Goal: Information Seeking & Learning: Learn about a topic

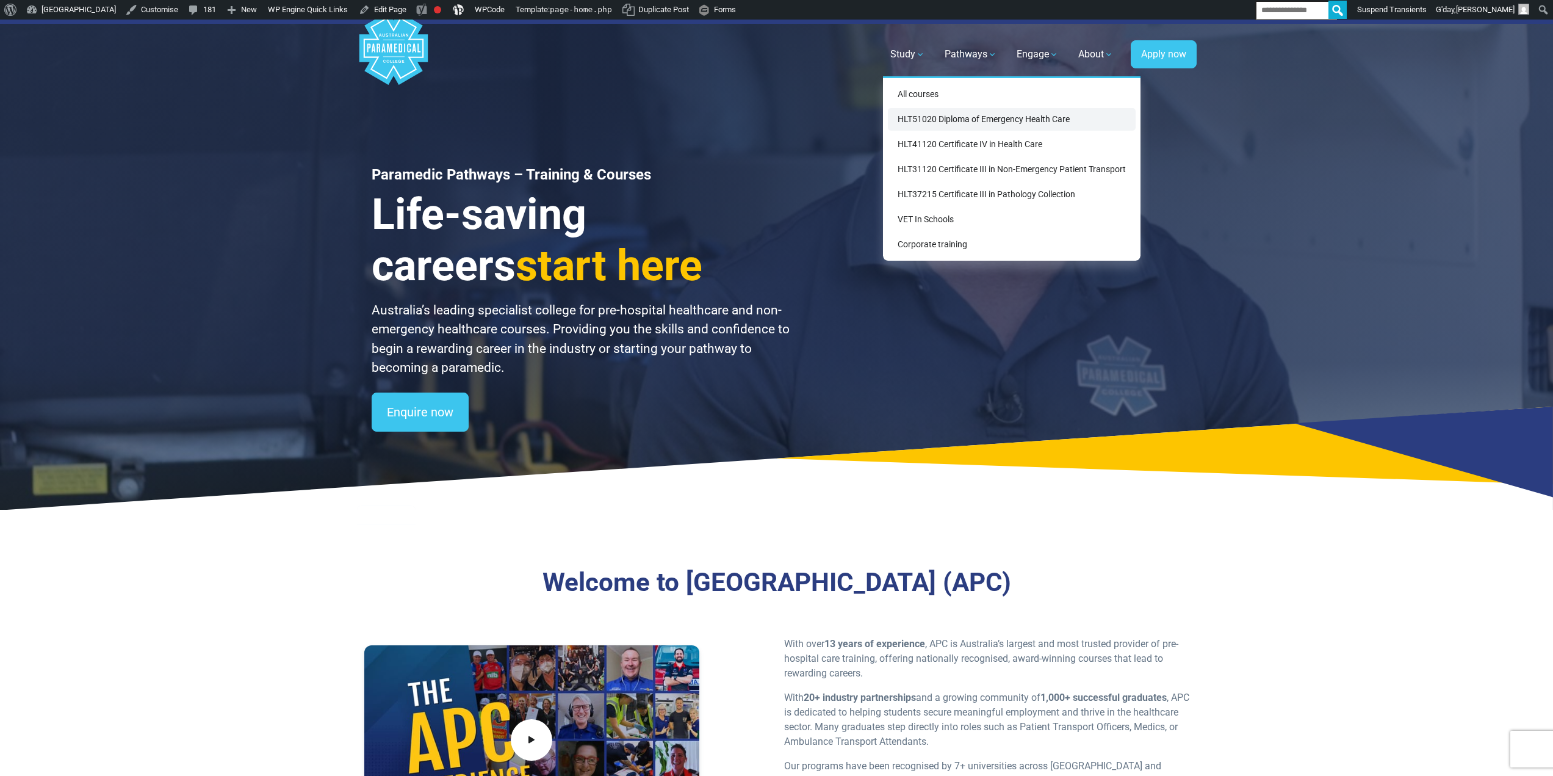
click at [918, 112] on link "HLT51020 Diploma of Emergency Health Care" at bounding box center [1012, 119] width 248 height 23
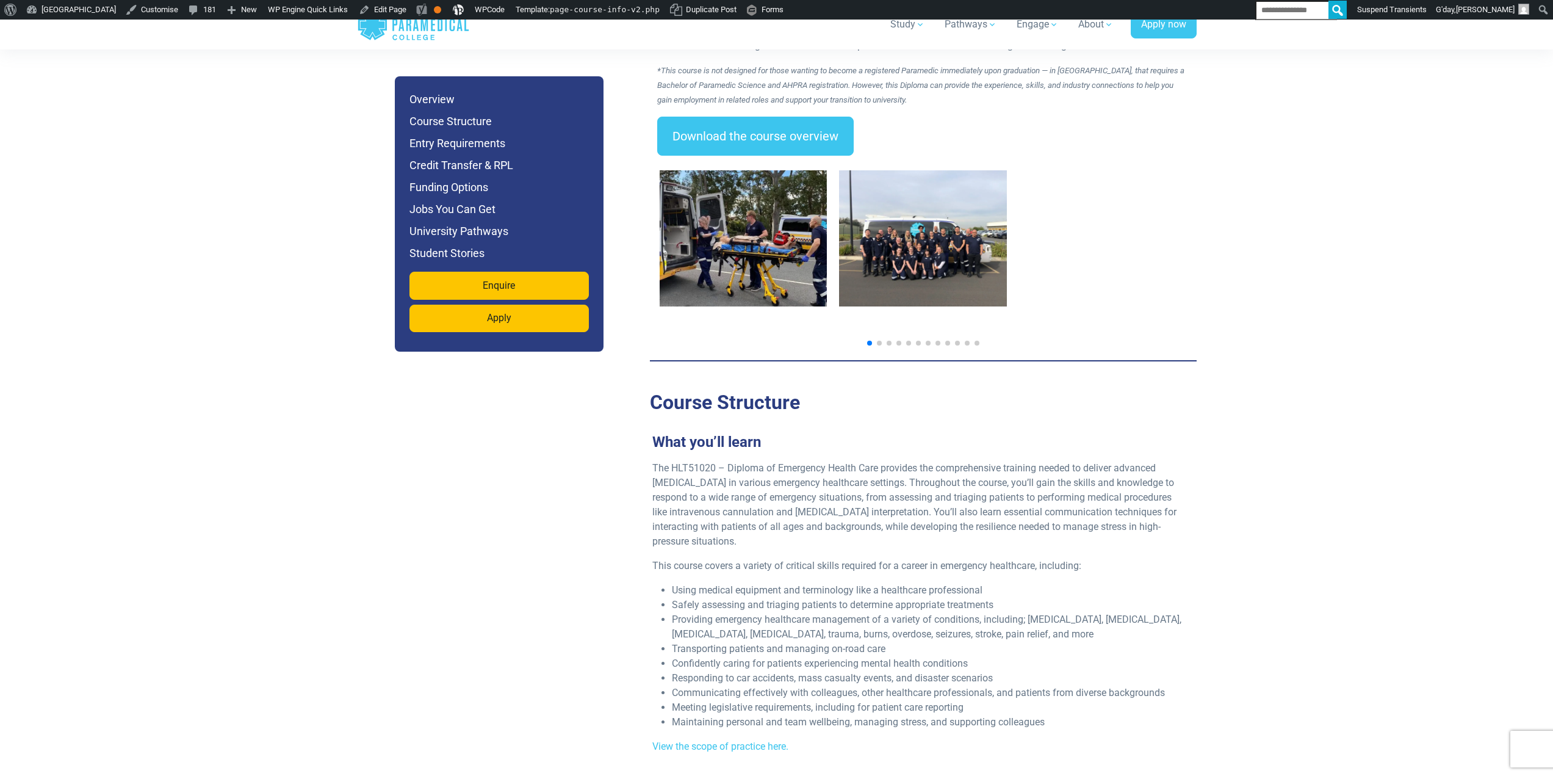
scroll to position [2136, 0]
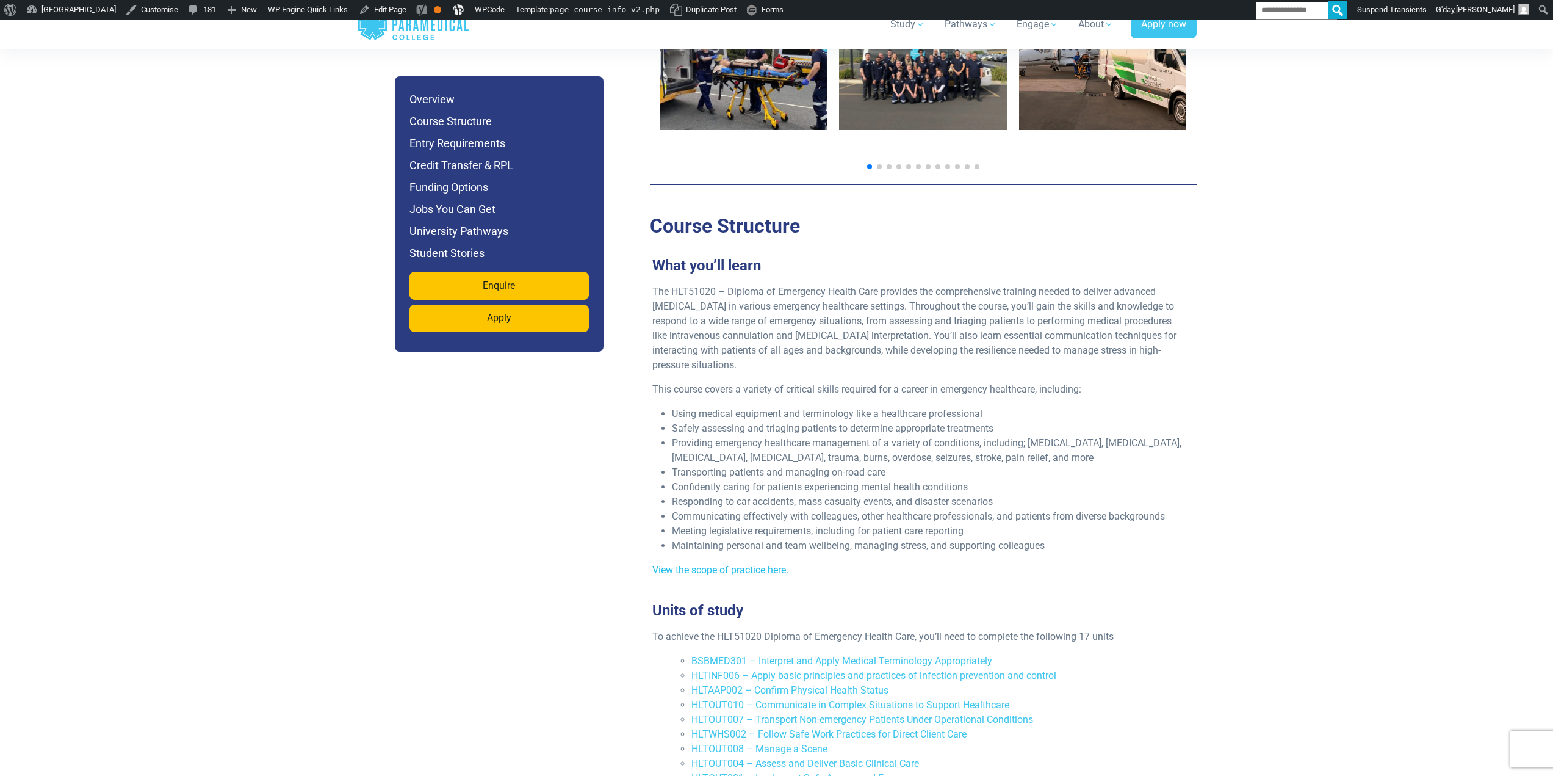
click at [743, 564] on link "View the scope of practice here." at bounding box center [720, 570] width 136 height 12
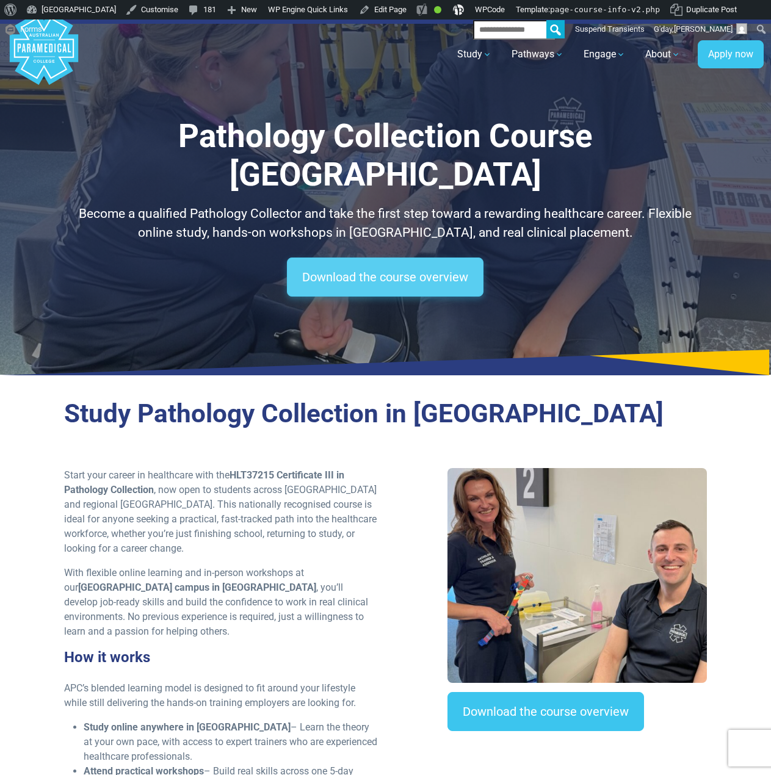
click at [409, 258] on link "Download the course overview" at bounding box center [385, 277] width 197 height 39
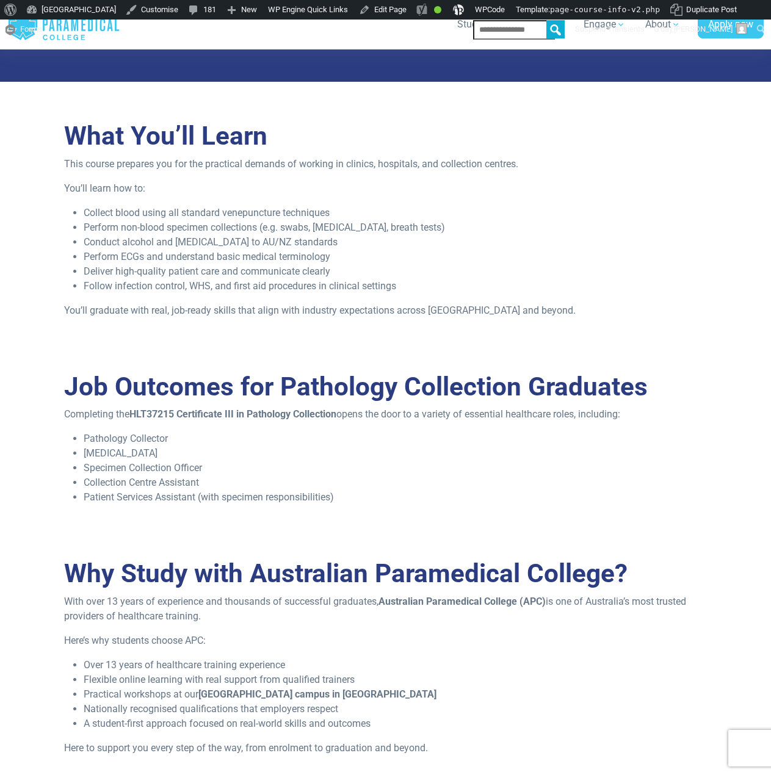
scroll to position [1160, 0]
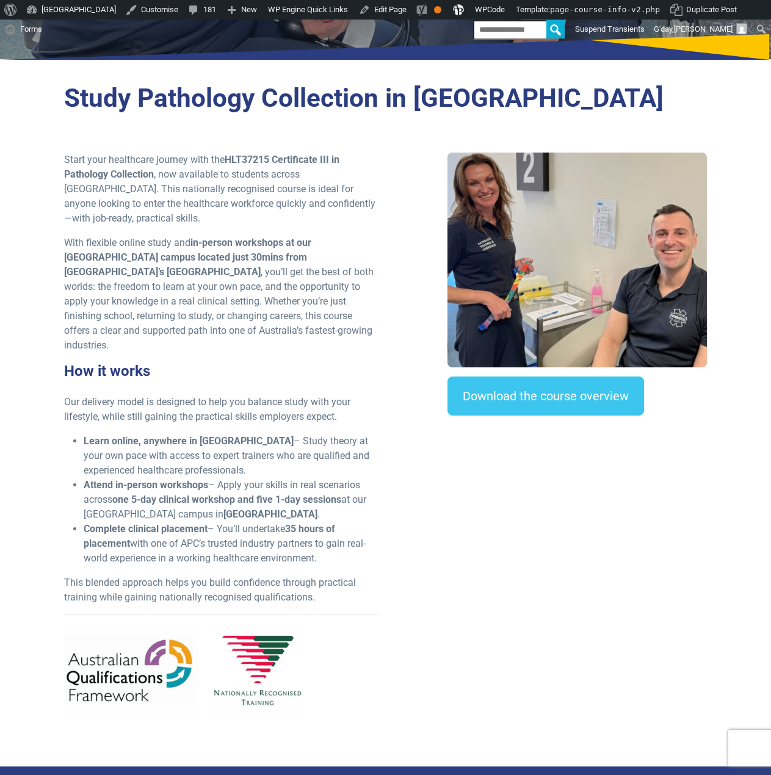
scroll to position [366, 0]
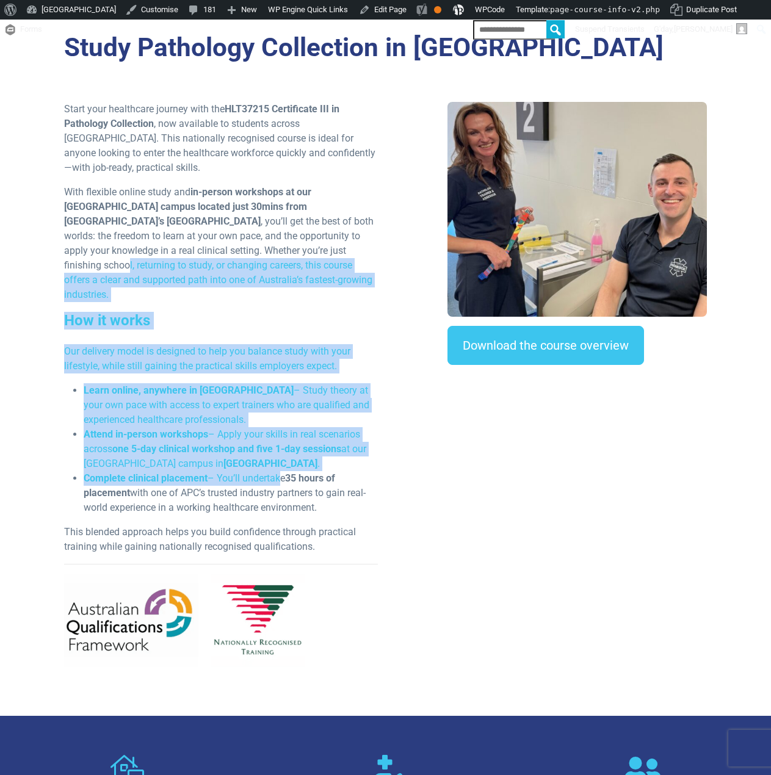
drag, startPoint x: 132, startPoint y: 214, endPoint x: 309, endPoint y: 436, distance: 284.5
click at [281, 430] on div "Start your healthcare journey with the HLT37215 Certificate III in Pathology Co…" at bounding box center [221, 389] width 329 height 575
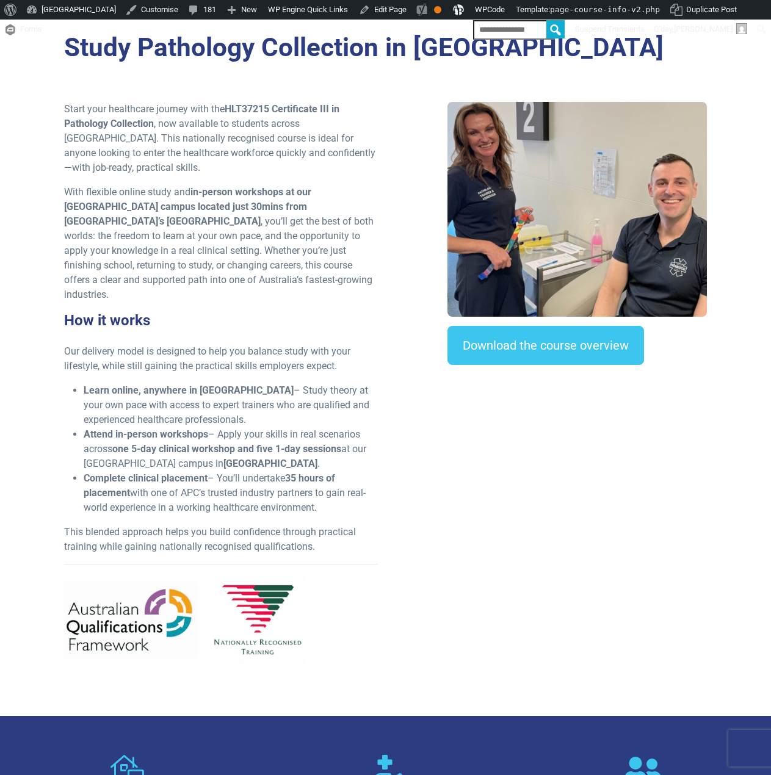
click at [372, 471] on li "Complete clinical placement – You’ll undertake 35 hours of placement with one o…" at bounding box center [231, 493] width 295 height 44
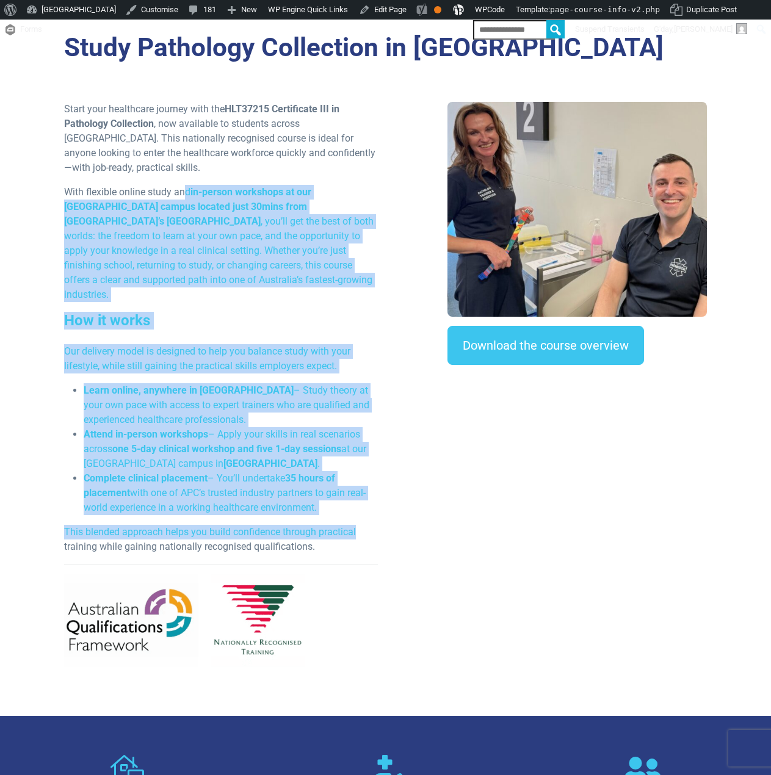
drag, startPoint x: 372, startPoint y: 475, endPoint x: 187, endPoint y: 156, distance: 368.6
click at [187, 156] on div "Start your healthcare journey with the HLT37215 Certificate III in Pathology Co…" at bounding box center [221, 389] width 329 height 575
click at [384, 424] on div "Start your healthcare journey with the HLT37215 Certificate III in Pathology Co…" at bounding box center [221, 389] width 329 height 575
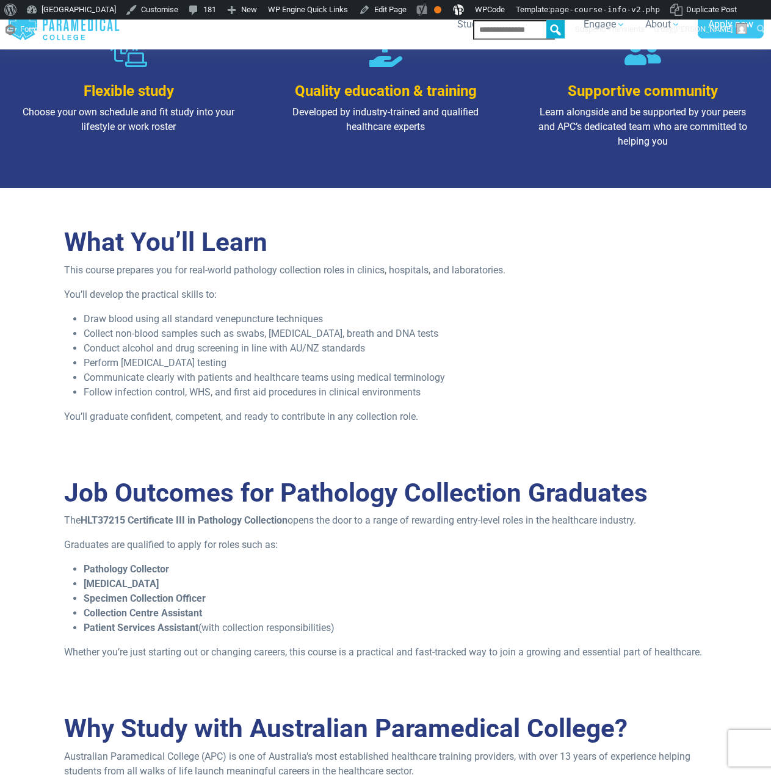
scroll to position [1099, 0]
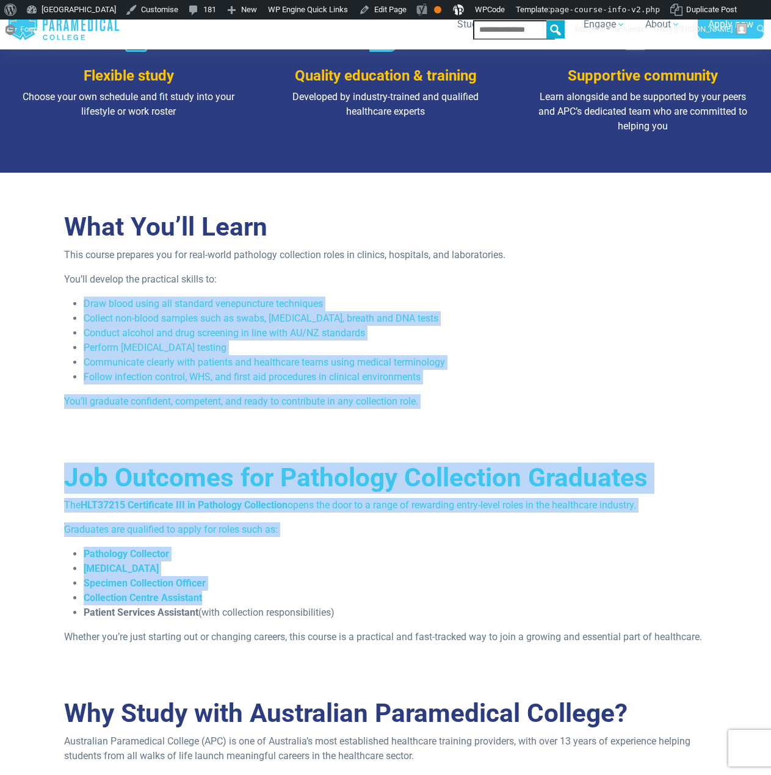
drag, startPoint x: 69, startPoint y: 236, endPoint x: 329, endPoint y: 538, distance: 398.6
click at [392, 522] on p "Graduates are qualified to apply for roles such as:" at bounding box center [385, 529] width 643 height 15
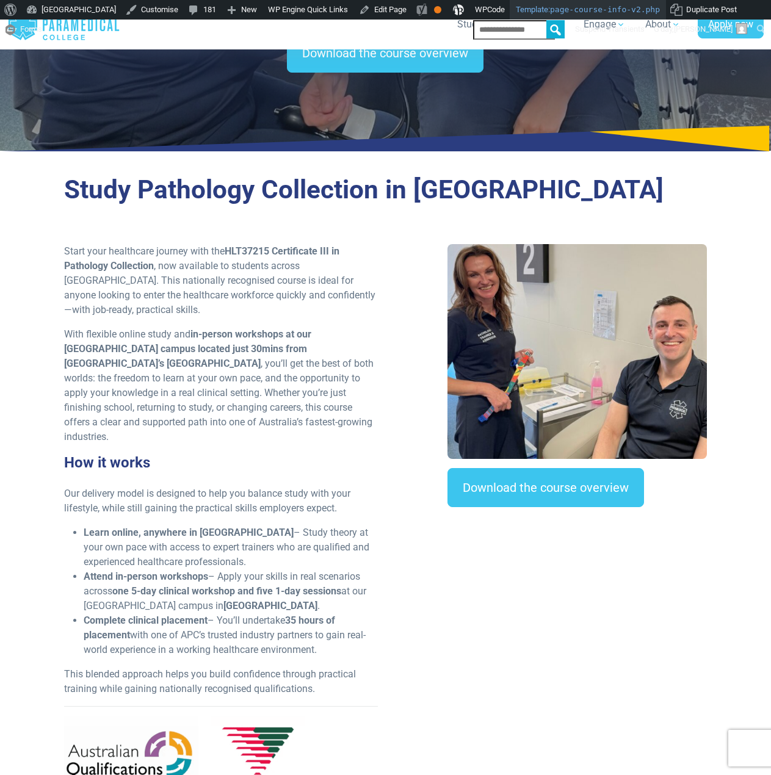
scroll to position [123, 0]
